Goal: Information Seeking & Learning: Learn about a topic

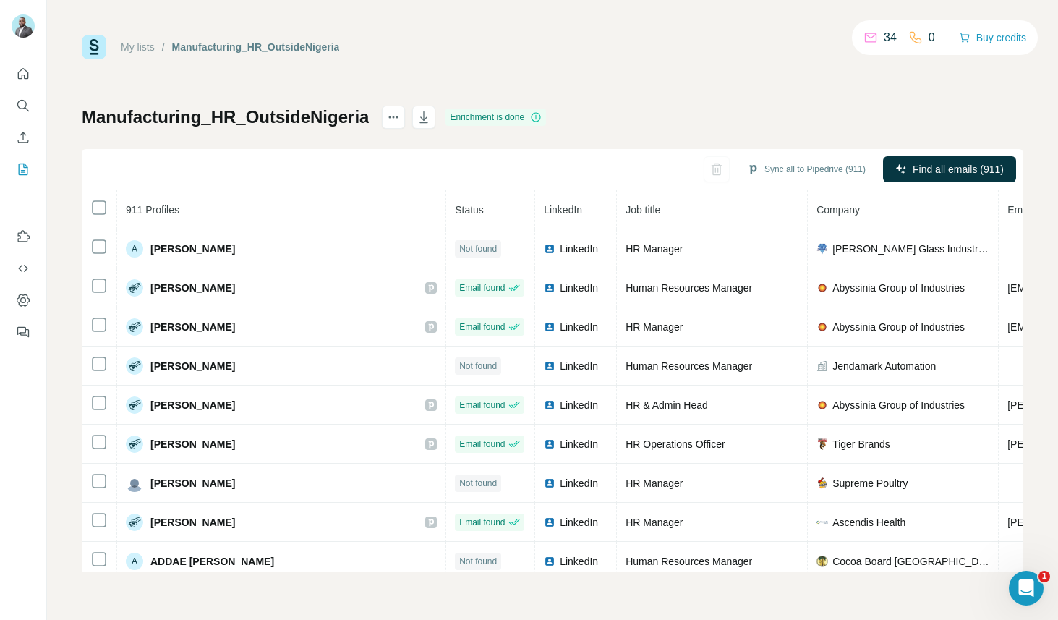
scroll to position [6689, 1]
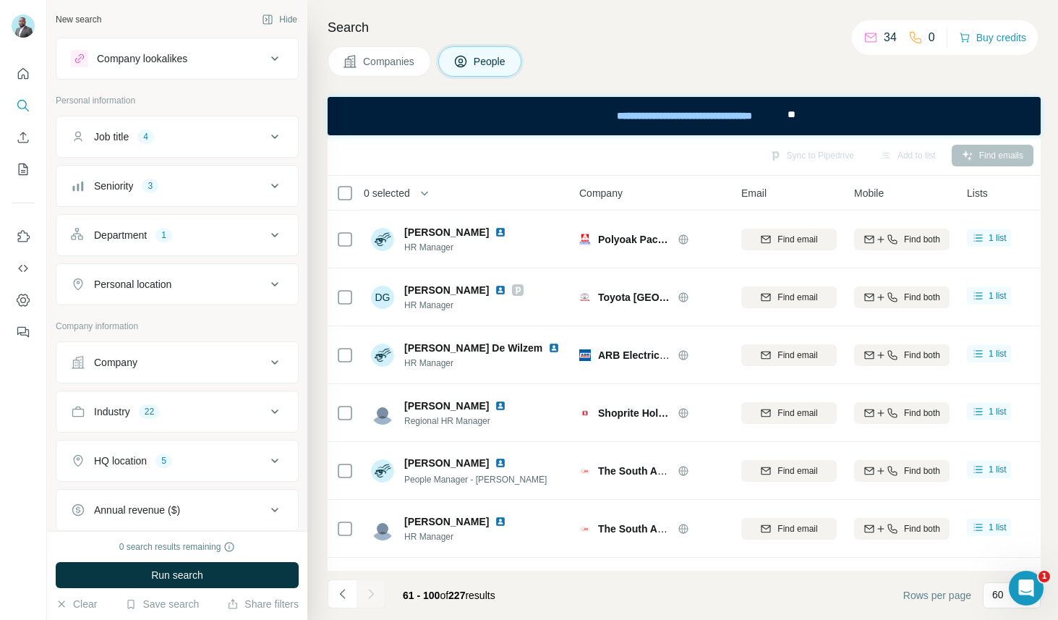
scroll to position [1955, 0]
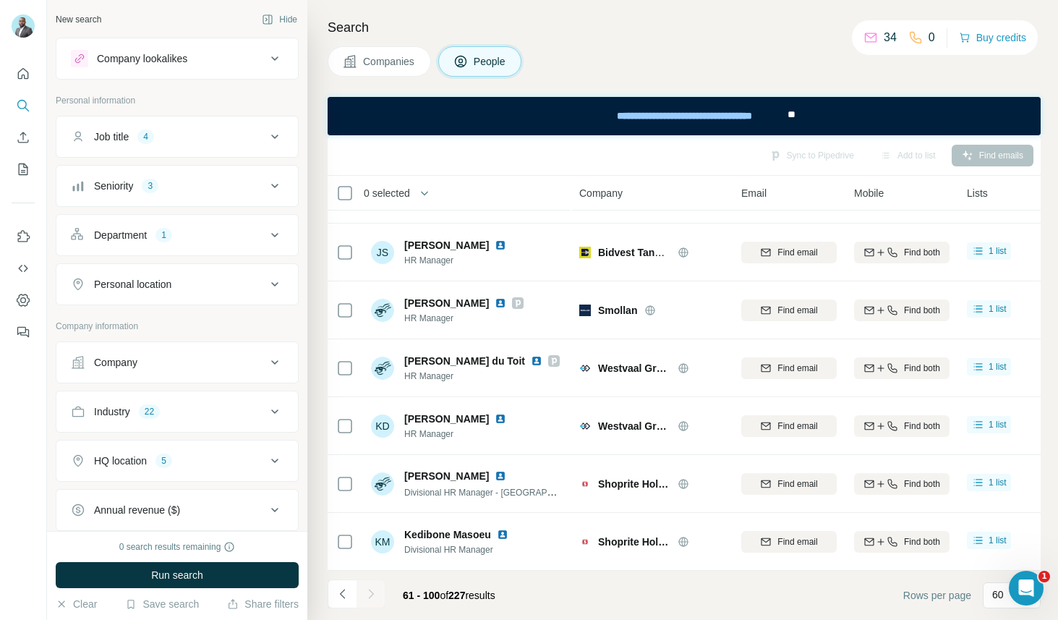
click at [218, 67] on div "Company lookalikes" at bounding box center [168, 58] width 195 height 17
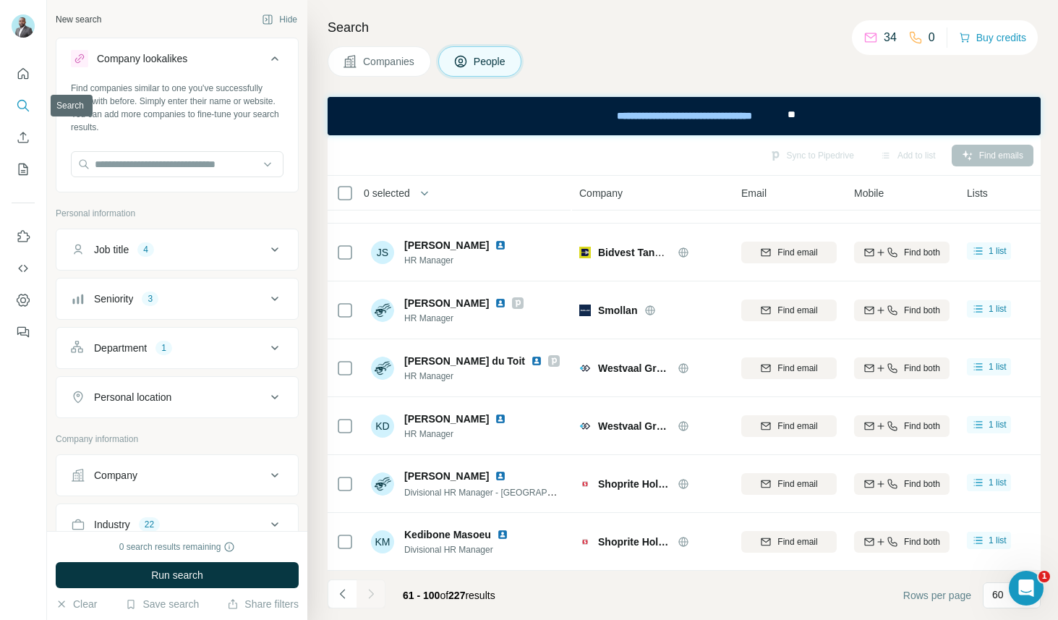
click at [21, 101] on icon "Search" at bounding box center [23, 105] width 14 height 14
